Goal: Task Accomplishment & Management: Use online tool/utility

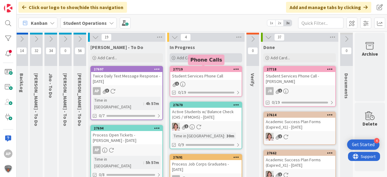
click at [193, 56] on div "Add Card..." at bounding box center [205, 57] width 73 height 9
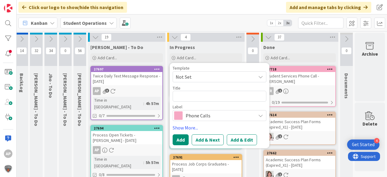
click at [193, 76] on span "Not Set" at bounding box center [214, 77] width 76 height 8
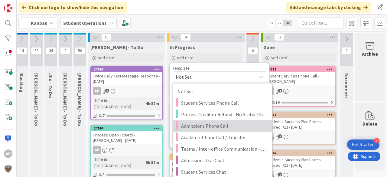
click at [217, 122] on span "Admissions Phone Call" at bounding box center [224, 126] width 86 height 8
type textarea "x"
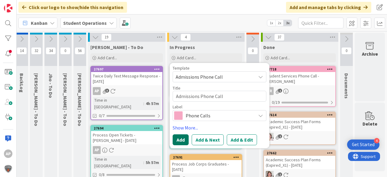
click at [178, 137] on button "Add" at bounding box center [180, 139] width 16 height 11
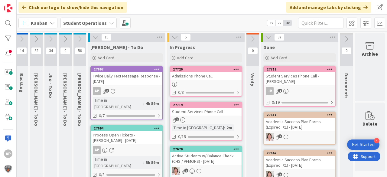
click at [208, 75] on div "Admissions Phone Call" at bounding box center [205, 76] width 71 height 8
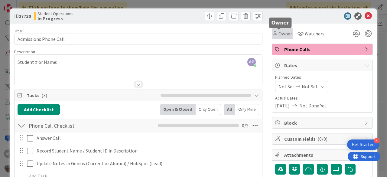
click at [278, 35] on span "Owner" at bounding box center [285, 33] width 14 height 7
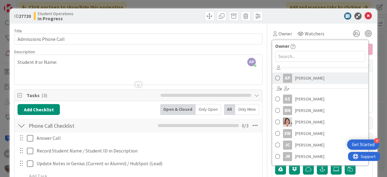
click at [302, 78] on span "[PERSON_NAME]" at bounding box center [309, 77] width 29 height 9
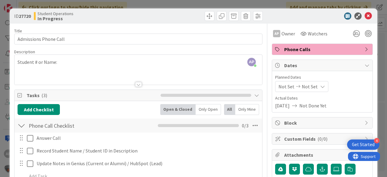
click at [364, 16] on icon at bounding box center [367, 15] width 7 height 7
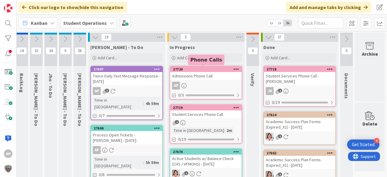
click at [210, 79] on div "Admissions Phone Call" at bounding box center [205, 76] width 71 height 8
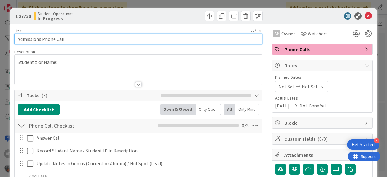
click at [152, 37] on input "Admissions Phone Call" at bounding box center [138, 39] width 248 height 11
type input "Admissions Phone Call - Gen Asia [PERSON_NAME]"
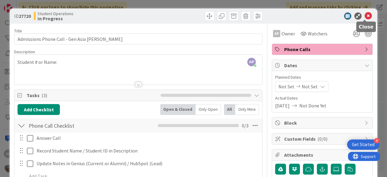
click at [365, 15] on icon at bounding box center [367, 15] width 7 height 7
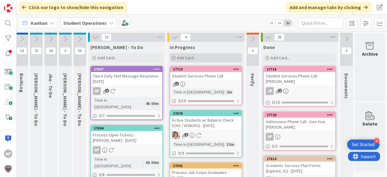
click at [185, 57] on span "Add Card..." at bounding box center [186, 57] width 19 height 5
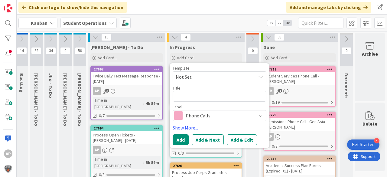
click at [201, 75] on span "Not Set" at bounding box center [214, 77] width 76 height 8
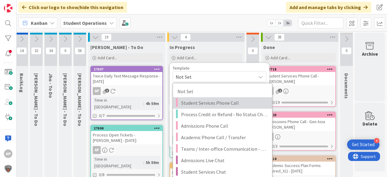
click at [213, 102] on span "Student Services Phone Call" at bounding box center [224, 103] width 86 height 8
type textarea "x"
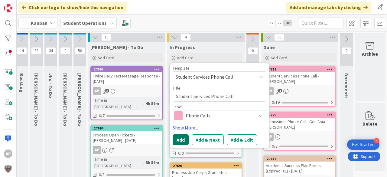
click at [180, 139] on button "Add" at bounding box center [180, 139] width 16 height 11
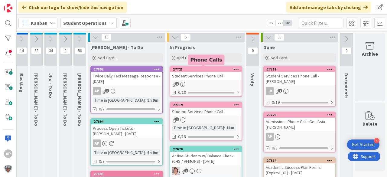
click at [216, 80] on link "27721 Student Services Phone Call 1 0/19" at bounding box center [205, 81] width 73 height 31
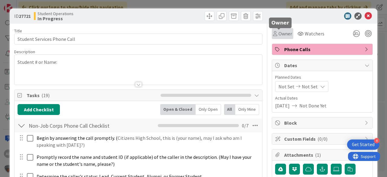
click at [284, 31] on span "Owner" at bounding box center [285, 33] width 14 height 7
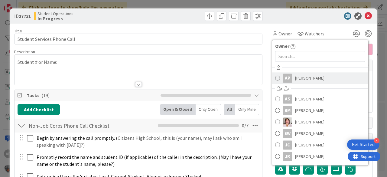
click at [308, 78] on span "[PERSON_NAME]" at bounding box center [309, 77] width 29 height 9
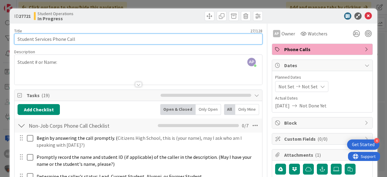
click at [159, 40] on input "Student Services Phone Call" at bounding box center [138, 39] width 248 height 11
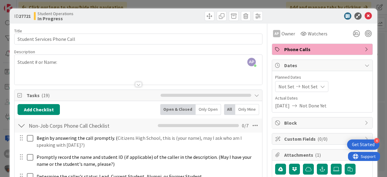
click at [157, 60] on div "AP [PERSON_NAME] just joined Student # or Name:" at bounding box center [138, 70] width 247 height 30
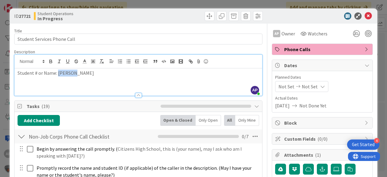
drag, startPoint x: 75, startPoint y: 76, endPoint x: 58, endPoint y: 73, distance: 16.9
click at [58, 73] on div "Student # or Name: [PERSON_NAME]" at bounding box center [138, 81] width 247 height 27
click at [366, 15] on icon at bounding box center [367, 15] width 7 height 7
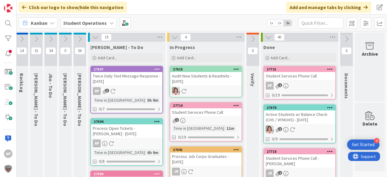
click at [214, 115] on div "Student Services Phone Call" at bounding box center [205, 112] width 71 height 8
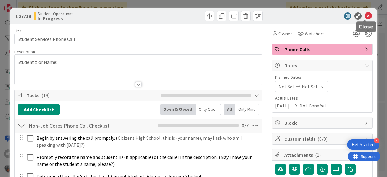
click at [364, 15] on icon at bounding box center [367, 15] width 7 height 7
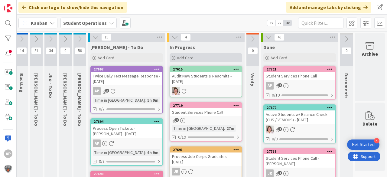
click at [205, 53] on div "Add Card..." at bounding box center [205, 57] width 73 height 9
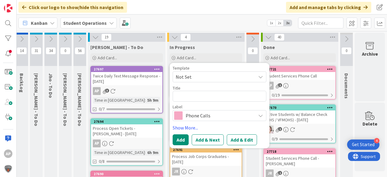
click at [205, 77] on span "Not Set" at bounding box center [214, 77] width 76 height 8
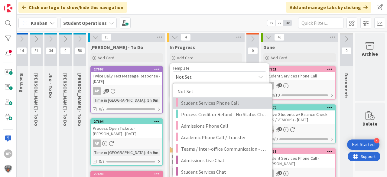
click at [218, 101] on span "Student Services Phone Call" at bounding box center [224, 103] width 86 height 8
type textarea "x"
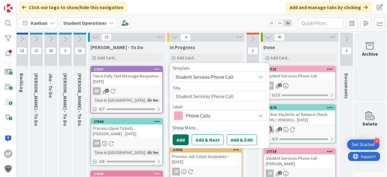
click at [174, 138] on button "Add" at bounding box center [180, 139] width 16 height 11
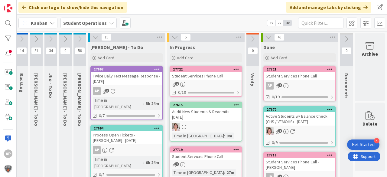
click at [198, 74] on div "Student Services Phone Call" at bounding box center [205, 76] width 71 height 8
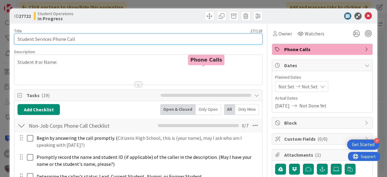
click at [109, 40] on input "Student Services Phone Call" at bounding box center [138, 39] width 248 height 11
paste input "[PERSON_NAME]"
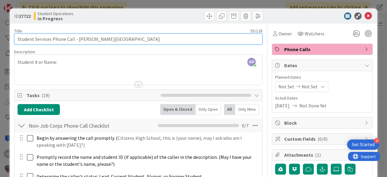
type input "Student Services Phone Call - [PERSON_NAME][GEOGRAPHIC_DATA]"
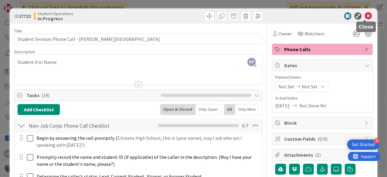
click at [366, 15] on icon at bounding box center [367, 15] width 7 height 7
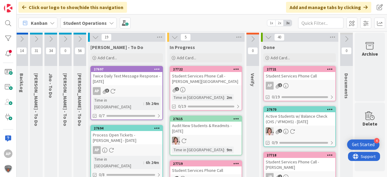
click at [223, 81] on div "Student Services Phone Call - [PERSON_NAME][GEOGRAPHIC_DATA]" at bounding box center [205, 78] width 71 height 13
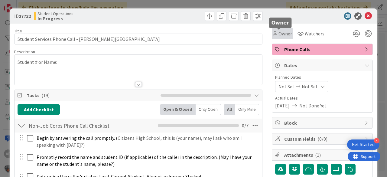
click at [282, 29] on div "Owner" at bounding box center [282, 33] width 21 height 11
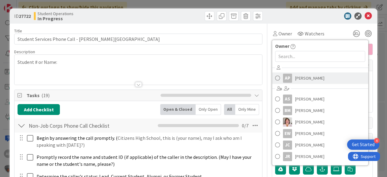
click at [308, 76] on span "[PERSON_NAME]" at bounding box center [309, 77] width 29 height 9
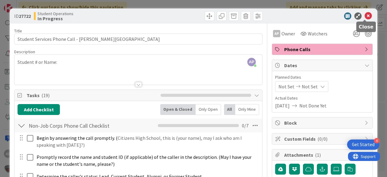
click at [364, 18] on icon at bounding box center [367, 15] width 7 height 7
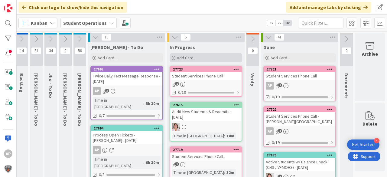
click at [180, 57] on span "Add Card..." at bounding box center [186, 57] width 19 height 5
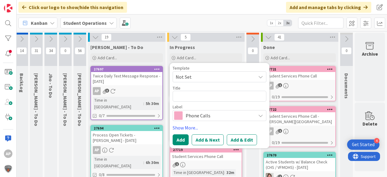
click at [197, 75] on span "Not Set" at bounding box center [214, 77] width 76 height 8
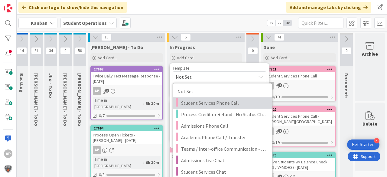
click at [235, 105] on span "Student Services Phone Call" at bounding box center [224, 103] width 86 height 8
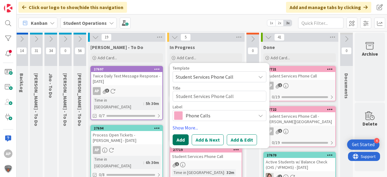
drag, startPoint x: 180, startPoint y: 136, endPoint x: 199, endPoint y: 133, distance: 19.0
click at [180, 136] on button "Add" at bounding box center [180, 139] width 16 height 11
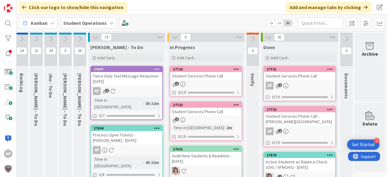
click at [209, 73] on div "Student Services Phone Call" at bounding box center [205, 76] width 71 height 8
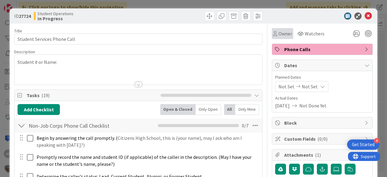
click at [279, 32] on span "Owner" at bounding box center [285, 33] width 14 height 7
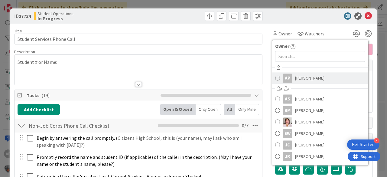
click at [312, 76] on span "[PERSON_NAME]" at bounding box center [309, 77] width 29 height 9
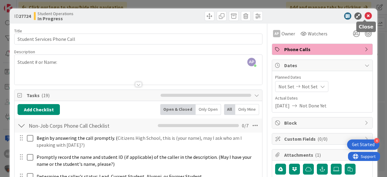
click at [366, 15] on icon at bounding box center [367, 15] width 7 height 7
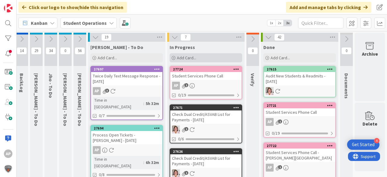
click at [182, 57] on span "Add Card..." at bounding box center [186, 57] width 19 height 5
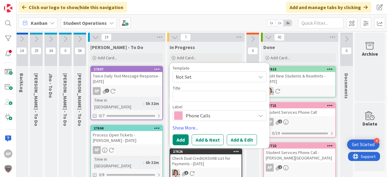
click at [205, 76] on span "Not Set" at bounding box center [214, 77] width 76 height 8
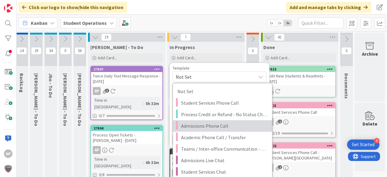
click at [226, 127] on span "Admissions Phone Call" at bounding box center [224, 126] width 86 height 8
type textarea "x"
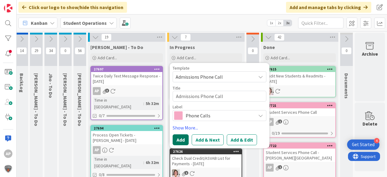
click at [179, 139] on button "Add" at bounding box center [180, 139] width 16 height 11
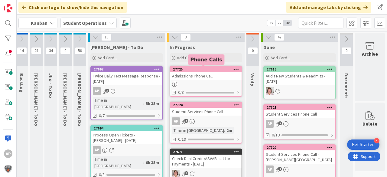
click at [211, 82] on div at bounding box center [205, 84] width 71 height 5
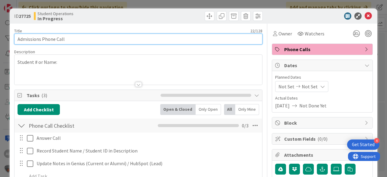
click at [101, 40] on input "Admissions Phone Call" at bounding box center [138, 39] width 248 height 11
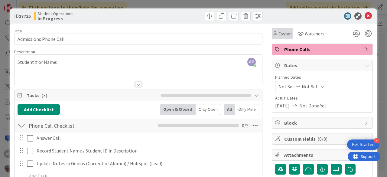
click at [279, 29] on div "Owner" at bounding box center [282, 33] width 21 height 11
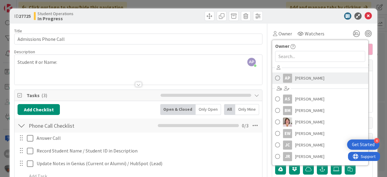
click at [308, 79] on span "[PERSON_NAME]" at bounding box center [309, 77] width 29 height 9
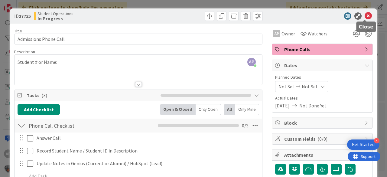
click at [366, 17] on icon at bounding box center [367, 15] width 7 height 7
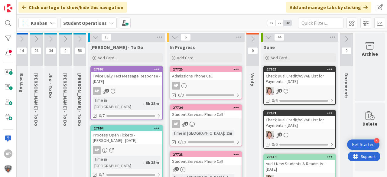
click at [191, 77] on div "Admissions Phone Call" at bounding box center [205, 76] width 71 height 8
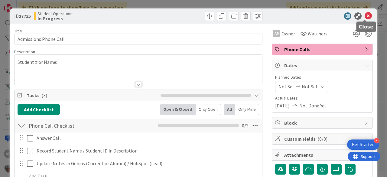
click at [367, 15] on icon at bounding box center [367, 15] width 7 height 7
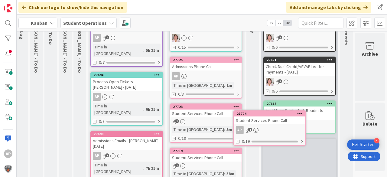
scroll to position [56, 21]
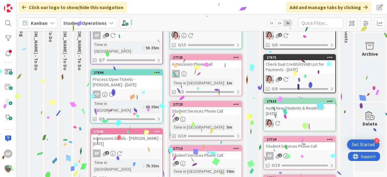
click at [305, 147] on div "Student Services Phone Call" at bounding box center [299, 146] width 71 height 8
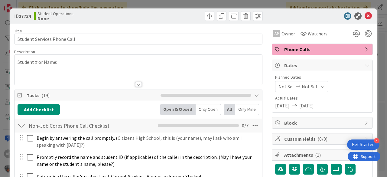
click at [140, 37] on input "Student Services Phone Call" at bounding box center [138, 39] width 248 height 11
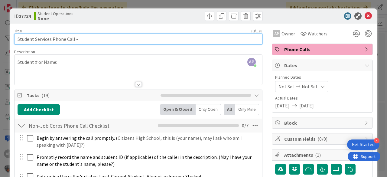
click at [106, 40] on input "Student Services Phone Call -" at bounding box center [138, 39] width 248 height 11
paste input "[PERSON_NAME], Kyreanie"
type input "Student Services Phone Call - [PERSON_NAME], Kyreanie"
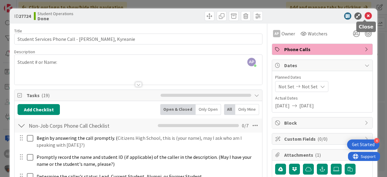
click at [364, 18] on icon at bounding box center [367, 15] width 7 height 7
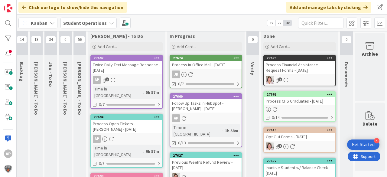
scroll to position [2, 21]
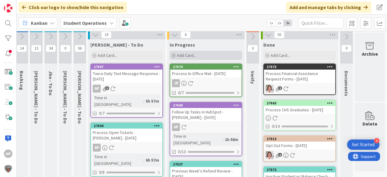
click at [211, 55] on div "Add Card..." at bounding box center [205, 55] width 73 height 9
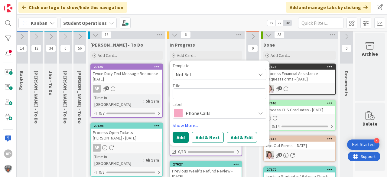
click at [203, 76] on span "Not Set" at bounding box center [214, 74] width 76 height 8
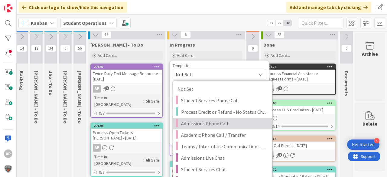
click at [222, 126] on span "Admissions Phone Call" at bounding box center [224, 123] width 86 height 8
type textarea "x"
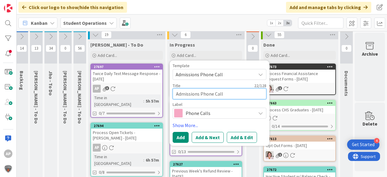
click at [233, 96] on textarea "Admissions Phone Call" at bounding box center [219, 93] width 94 height 11
type textarea "Admissions Phone Call -"
type textarea "x"
type textarea "Admissions Phone Call -"
type textarea "x"
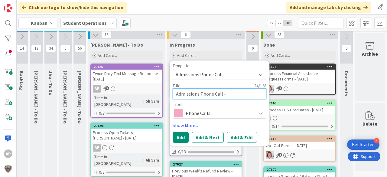
type textarea "Admissions Phone Call - G"
type textarea "x"
type textarea "Admissions Phone Call - Ga"
type textarea "x"
type textarea "Admissions Phone Call - Gab"
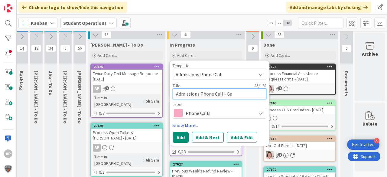
type textarea "x"
type textarea "Admissions Phone Call - Gabr"
type textarea "x"
type textarea "Admissions Phone Call - Gabri"
type textarea "x"
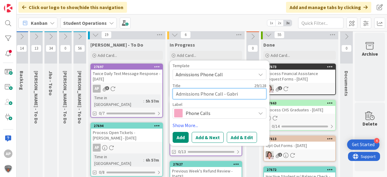
type textarea "Admissions Phone Call - Gabrie"
type textarea "x"
type textarea "Admissions Phone Call - [PERSON_NAME]"
type textarea "x"
type textarea "Admissions Phone Call - [PERSON_NAME]"
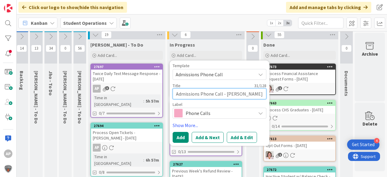
type textarea "x"
type textarea "Admissions Phone Call - [PERSON_NAME]"
type textarea "x"
type textarea "Admissions Phone Call - [PERSON_NAME]"
type textarea "x"
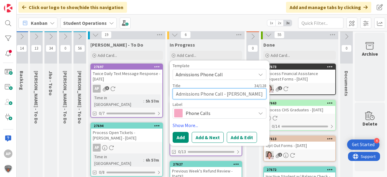
type textarea "Admissions Phone Call - [PERSON_NAME]"
type textarea "x"
type textarea "Admissions Phone Call - [PERSON_NAME]"
type textarea "x"
type textarea "Admissions Phone Call - [PERSON_NAME]"
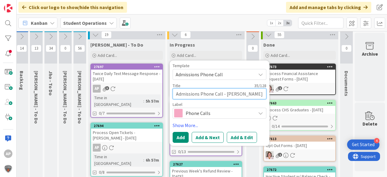
type textarea "x"
type textarea "Admissions Phone Call - [PERSON_NAME]"
type textarea "x"
type textarea "Admissions Phone Call - [PERSON_NAME]"
type textarea "x"
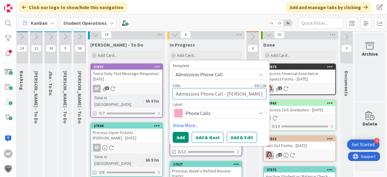
type textarea "Admissions Phone Call - [PERSON_NAME]'"
type textarea "x"
type textarea "Admissions Phone Call - [PERSON_NAME]"
type textarea "x"
type textarea "Admissions Phone Call - [PERSON_NAME]"
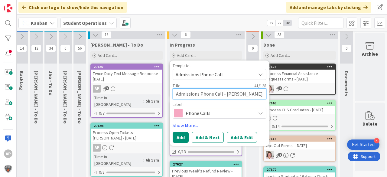
type textarea "x"
type textarea "Admissions Phone Call - [PERSON_NAME] m"
type textarea "x"
type textarea "Admissions Phone Call - [PERSON_NAME] mo"
type textarea "x"
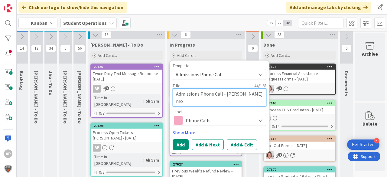
type textarea "Admissions Phone Call - [PERSON_NAME] mom"
type textarea "x"
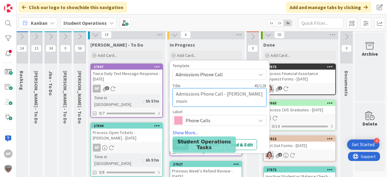
type textarea "Admissions Phone Call - [PERSON_NAME] mom"
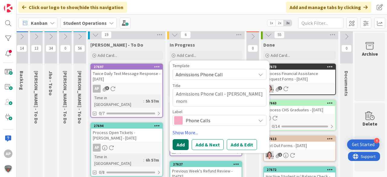
click at [179, 143] on button "Add" at bounding box center [180, 144] width 16 height 11
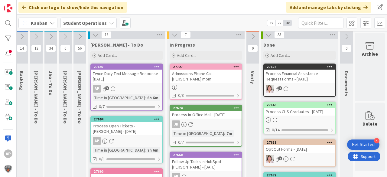
click at [191, 75] on div "Admissions Phone Call - [PERSON_NAME] mom" at bounding box center [205, 75] width 71 height 13
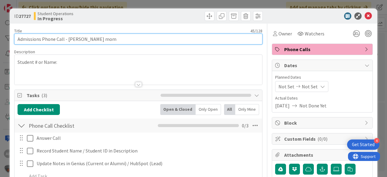
click at [152, 39] on input "Admissions Phone Call - [PERSON_NAME] mom" at bounding box center [138, 39] width 248 height 11
click at [113, 36] on input "Admissions Phone Call - [PERSON_NAME] mom [DEMOGRAPHIC_DATA] minutes" at bounding box center [138, 39] width 248 height 11
type input "Admissions Phone Call - [PERSON_NAME] mom - 28 minutes"
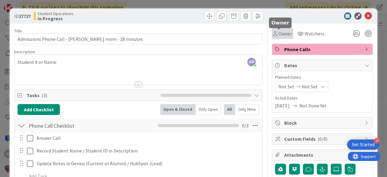
click at [278, 33] on span "Owner" at bounding box center [285, 33] width 14 height 7
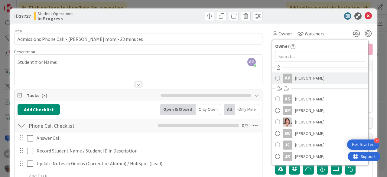
click at [318, 76] on link "AP [PERSON_NAME]" at bounding box center [320, 77] width 96 height 11
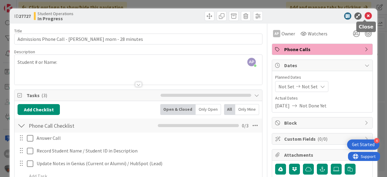
click at [365, 16] on icon at bounding box center [367, 15] width 7 height 7
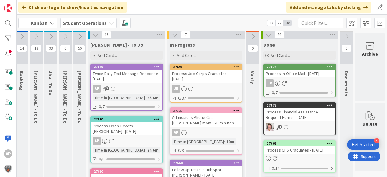
click at [207, 122] on div "Admissions Phone Call - [PERSON_NAME] mom - 28 minutes" at bounding box center [205, 119] width 71 height 13
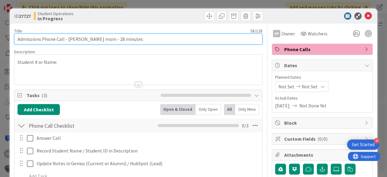
click at [121, 39] on input "Admissions Phone Call - [PERSON_NAME] mom - 28 minutes" at bounding box center [138, 39] width 248 height 11
type input "Admissions Phone Call - [PERSON_NAME] mom - 30 minutes"
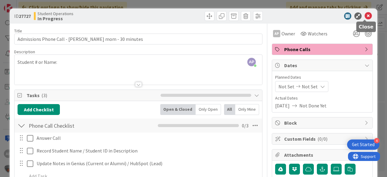
click at [364, 17] on icon at bounding box center [367, 15] width 7 height 7
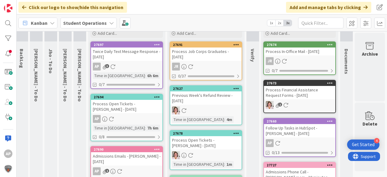
scroll to position [0, 21]
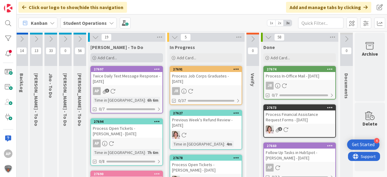
click at [106, 54] on div "Add Card..." at bounding box center [126, 57] width 73 height 9
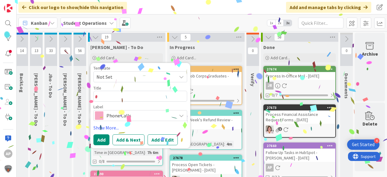
click at [138, 71] on span "Not Set" at bounding box center [140, 76] width 94 height 11
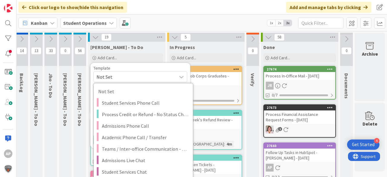
click at [138, 69] on div "Template" at bounding box center [140, 68] width 94 height 4
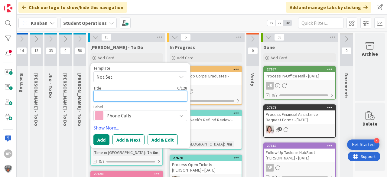
click at [126, 98] on textarea at bounding box center [140, 96] width 94 height 11
type textarea "x"
type textarea "M"
type textarea "x"
type textarea "Ma"
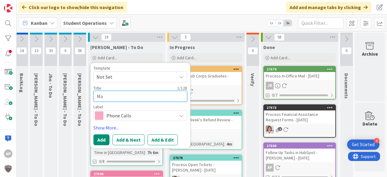
type textarea "x"
type textarea "Mai"
type textarea "x"
type textarea "Mail"
type textarea "x"
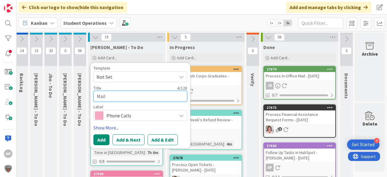
type textarea "Mail"
type textarea "x"
type textarea "Mail o"
type textarea "x"
type textarea "Mail or"
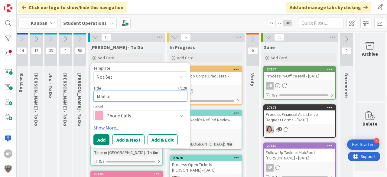
type textarea "x"
type textarea "Mail ori"
type textarea "x"
type textarea "Mail [PERSON_NAME]"
type textarea "x"
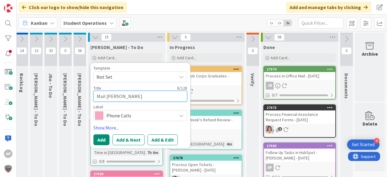
type textarea "Mail orien"
type textarea "x"
type textarea "Mail orient"
type textarea "x"
type textarea "Mail orienta"
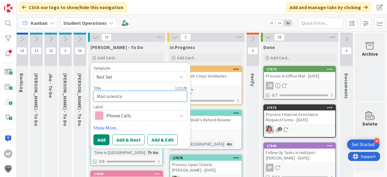
type textarea "x"
type textarea "Mail orientat"
type textarea "x"
type textarea "Mail orientati"
type textarea "x"
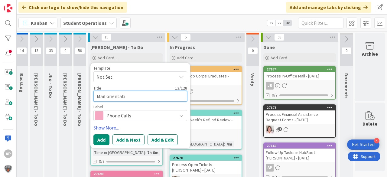
type textarea "Mail orientatio"
type textarea "x"
type textarea "Mail orientation"
type textarea "x"
type textarea "Mail orientation"
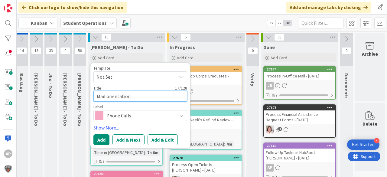
type textarea "x"
type textarea "Mail orientation t"
type textarea "x"
type textarea "Mail orientation to"
type textarea "x"
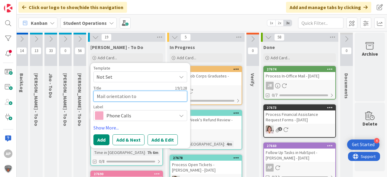
type textarea "Mail orientation to"
type textarea "x"
type textarea "Mail orientation to H"
type textarea "x"
type textarea "Mail orientation to Ho"
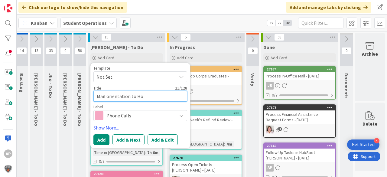
type textarea "x"
type textarea "Mail orientation to Hop"
type textarea "x"
type textarea "Mail orientation to Hope"
type textarea "x"
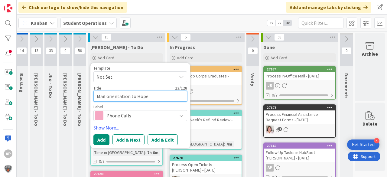
type textarea "Mail orientation to Hope"
type textarea "x"
type textarea "Mail orientation to Hope V"
type textarea "x"
type textarea "Mail orientation to Hope V."
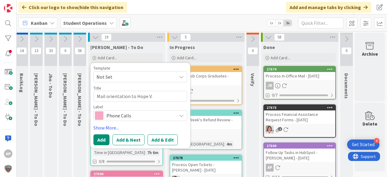
click at [124, 117] on span "Phone Calls" at bounding box center [139, 115] width 67 height 8
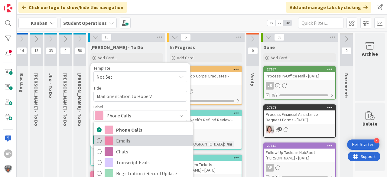
scroll to position [73, 0]
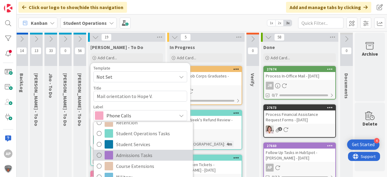
click at [143, 153] on span "Admissions Tasks" at bounding box center [153, 154] width 74 height 9
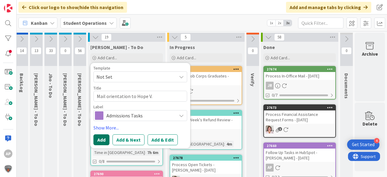
click at [98, 139] on button "Add" at bounding box center [101, 139] width 16 height 11
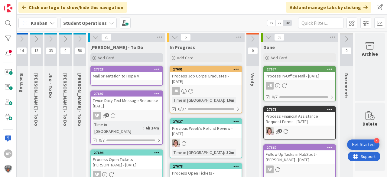
click at [110, 53] on div "Add Card..." at bounding box center [126, 57] width 73 height 9
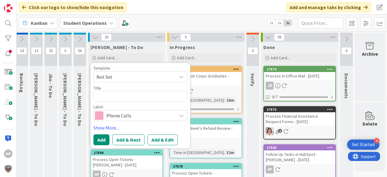
click at [127, 73] on span "Not Set" at bounding box center [134, 77] width 76 height 8
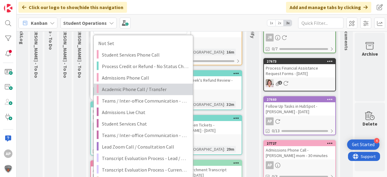
scroll to position [48, 21]
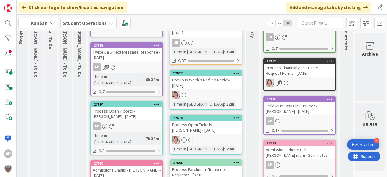
scroll to position [0, 21]
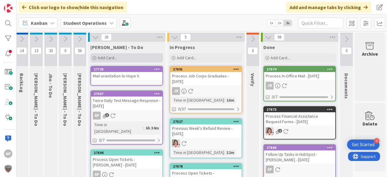
click at [113, 58] on span "Add Card..." at bounding box center [107, 57] width 19 height 5
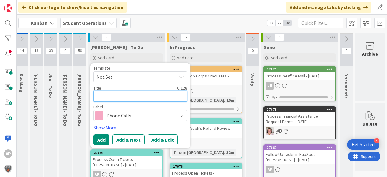
click at [137, 98] on textarea at bounding box center [140, 96] width 94 height 11
type textarea "x"
type textarea "O"
type textarea "x"
type textarea "Of"
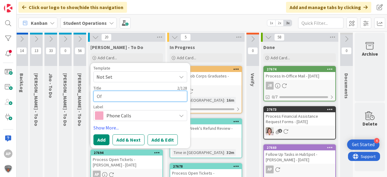
type textarea "x"
type textarea "Off"
type textarea "x"
type textarea "Offl"
type textarea "x"
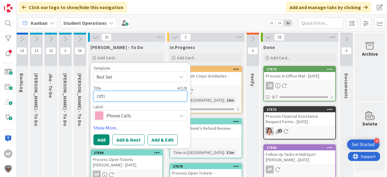
type textarea "Offli"
type textarea "x"
type textarea "Offline"
type textarea "x"
type textarea "Offline"
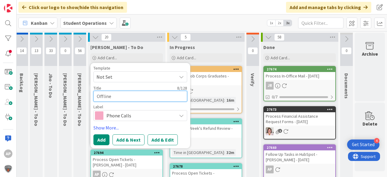
type textarea "x"
type textarea "Offline E"
type textarea "x"
type textarea "Offline En"
type textarea "x"
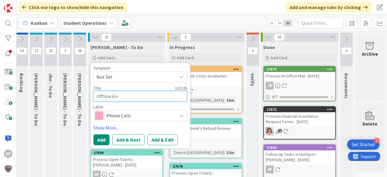
type textarea "Offline Enr"
type textarea "x"
type textarea "Offline Enro"
type textarea "x"
type textarea "Offline Enrol"
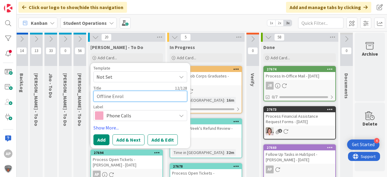
type textarea "x"
type textarea "Offline Enroll"
type textarea "x"
type textarea "Offline Enrollm"
type textarea "x"
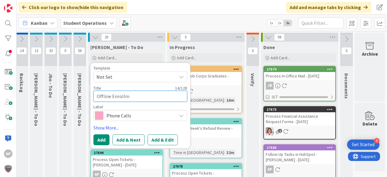
type textarea "Offline Enrollme"
type textarea "x"
type textarea "Offline Enrollmen"
type textarea "x"
type textarea "Offline Enrollment"
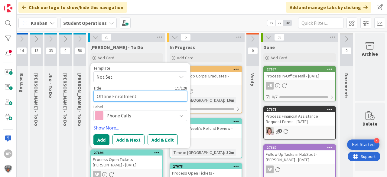
type textarea "x"
type textarea "Offline Enrollment"
type textarea "x"
type textarea "Offline Enrollment -"
type textarea "x"
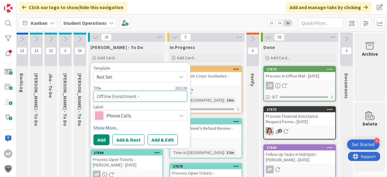
type textarea "Offline Enrollment -"
type textarea "x"
type textarea "Offline Enrollment - P"
type textarea "x"
type textarea "Offline Enrollment - Pa"
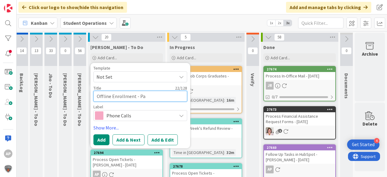
type textarea "x"
type textarea "Offline Enrollment - Pat"
type textarea "x"
type textarea "Offline Enrollment - Patr"
type textarea "x"
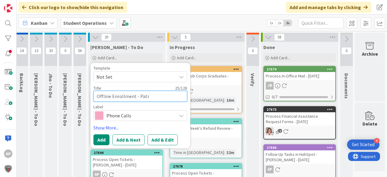
type textarea "Offline Enrollment - Patri"
type textarea "x"
type textarea "Offline Enrollment - Patric"
type textarea "x"
type textarea "Offline Enrollment - Patric"
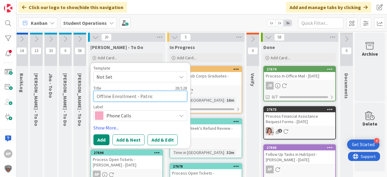
type textarea "x"
type textarea "Offline Enrollment - Patric D"
type textarea "x"
type textarea "Offline Enrollment - [PERSON_NAME]"
type textarea "x"
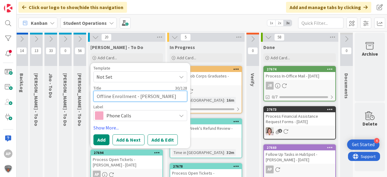
type textarea "Offline Enrollment - [PERSON_NAME]"
type textarea "x"
type textarea "Offline Enrollment - [PERSON_NAME]"
type textarea "x"
type textarea "Offline Enrollment - [PERSON_NAME]"
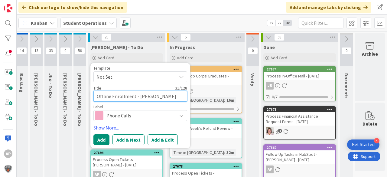
type textarea "x"
type textarea "Offline Enrollment - [PERSON_NAME]"
type textarea "x"
type textarea "Offline Enrollment - [PERSON_NAME]"
click at [114, 117] on span "Phone Calls" at bounding box center [139, 115] width 67 height 8
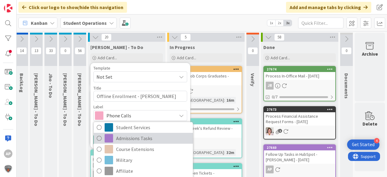
scroll to position [97, 0]
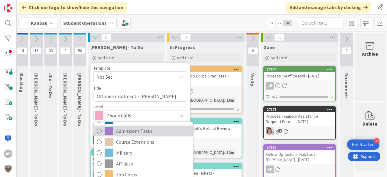
click at [138, 130] on span "Admissions Tasks" at bounding box center [153, 130] width 74 height 9
type textarea "x"
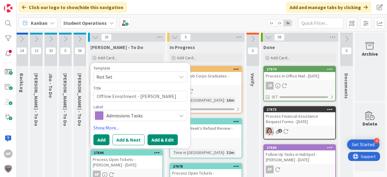
click at [157, 136] on button "Add & Edit" at bounding box center [162, 139] width 30 height 11
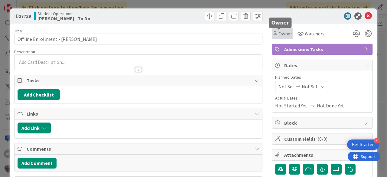
click at [278, 31] on span "Owner" at bounding box center [285, 33] width 14 height 7
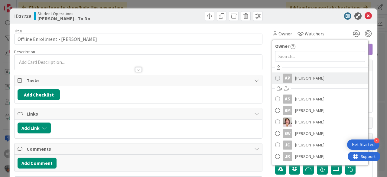
click at [308, 76] on span "[PERSON_NAME]" at bounding box center [309, 77] width 29 height 9
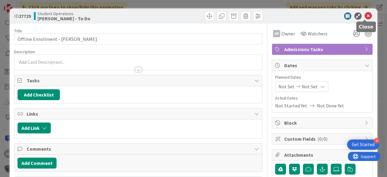
click at [364, 16] on icon at bounding box center [367, 15] width 7 height 7
